Goal: Download file/media

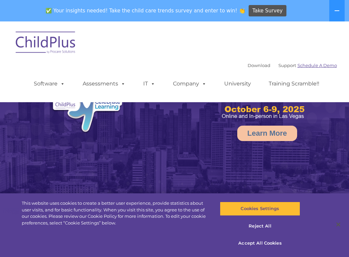
select select "MEDIUM"
click at [250, 66] on link "Download" at bounding box center [259, 65] width 23 height 5
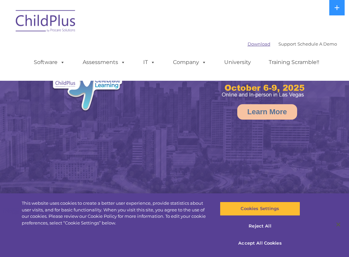
select select "MEDIUM"
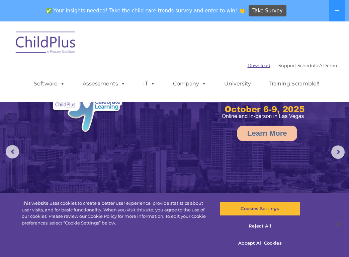
click at [254, 67] on link "Download" at bounding box center [259, 65] width 23 height 5
click at [52, 85] on link "Software" at bounding box center [49, 83] width 44 height 13
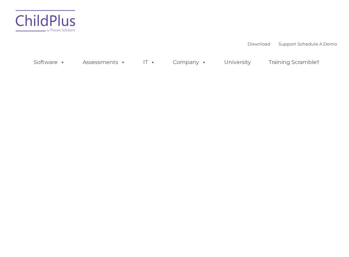
type input ""
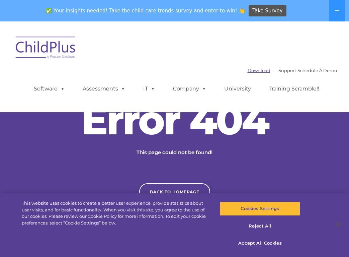
click at [255, 72] on link "Download" at bounding box center [259, 70] width 23 height 5
